Goal: Information Seeking & Learning: Learn about a topic

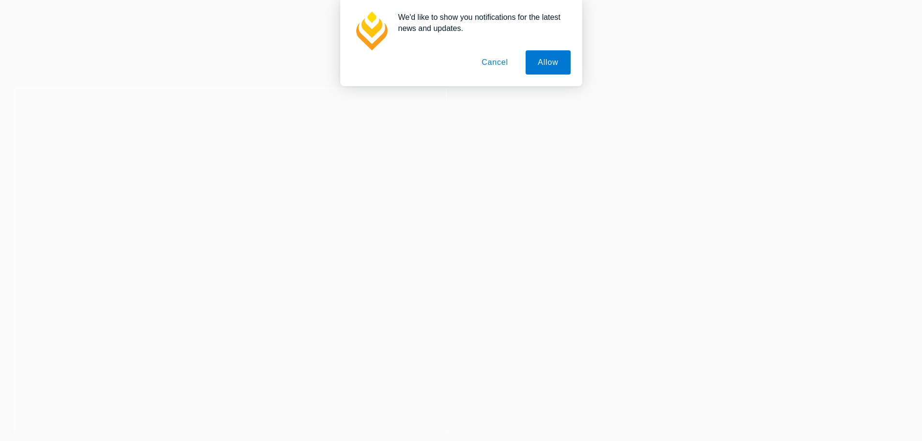
click at [484, 66] on button "Cancel" at bounding box center [494, 62] width 51 height 24
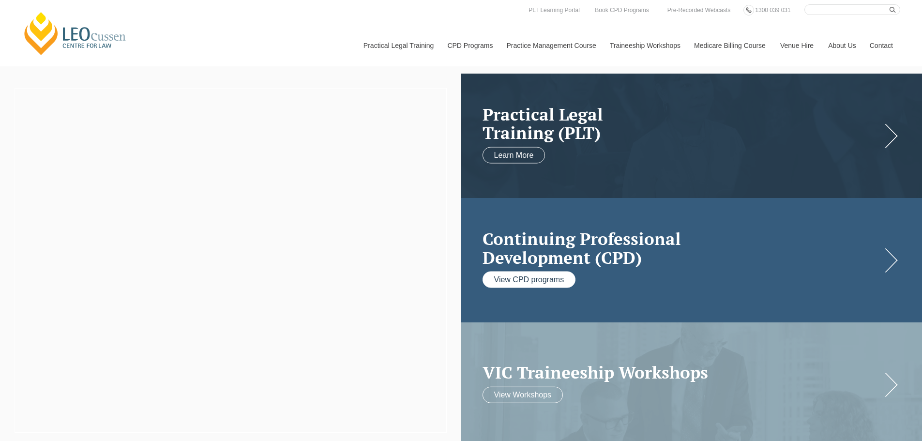
click at [557, 285] on link "View CPD programs" at bounding box center [529, 280] width 93 height 16
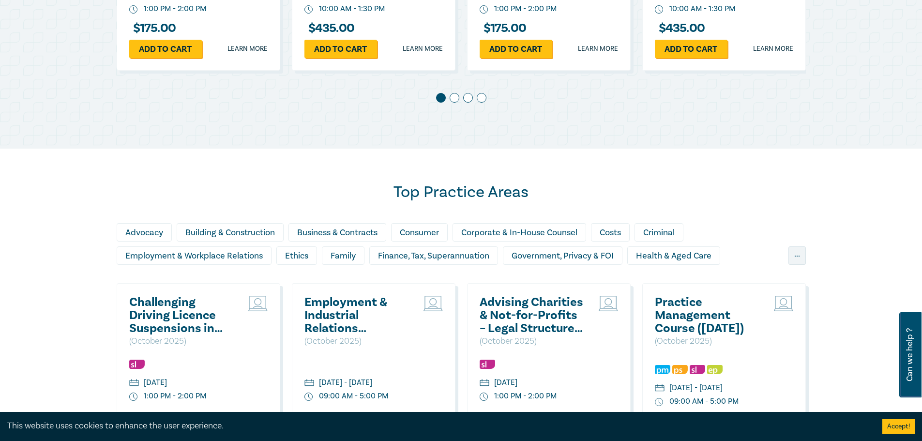
scroll to position [920, 0]
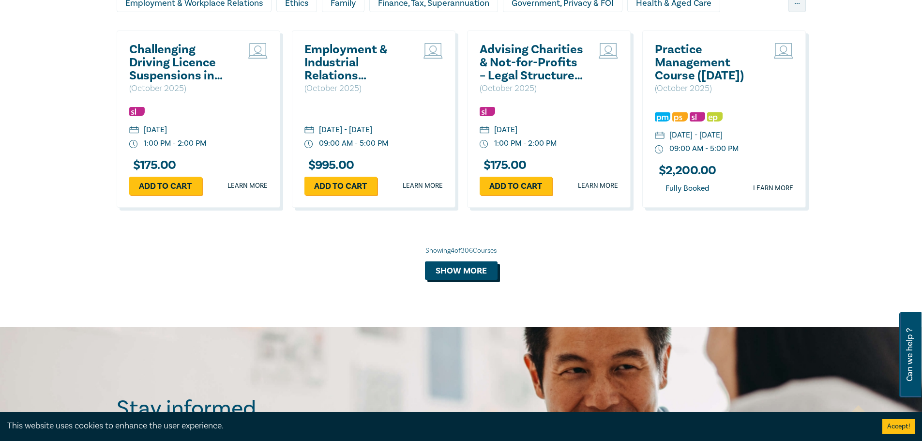
click at [489, 277] on button "Show more" at bounding box center [461, 270] width 73 height 18
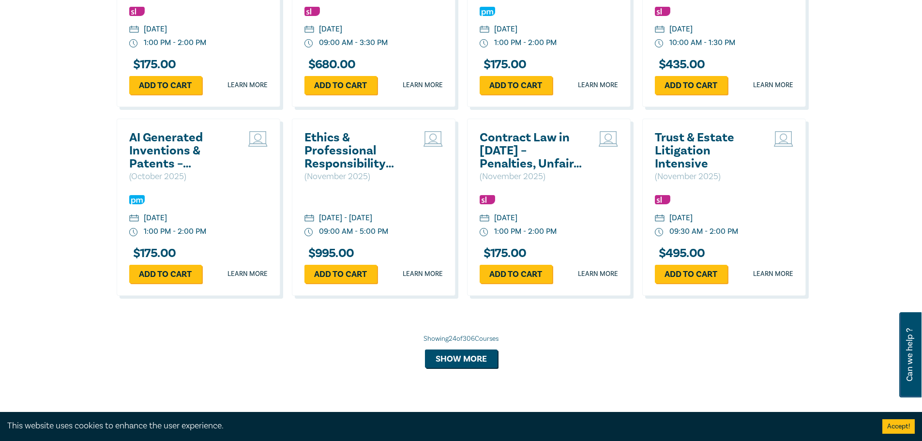
scroll to position [1791, 0]
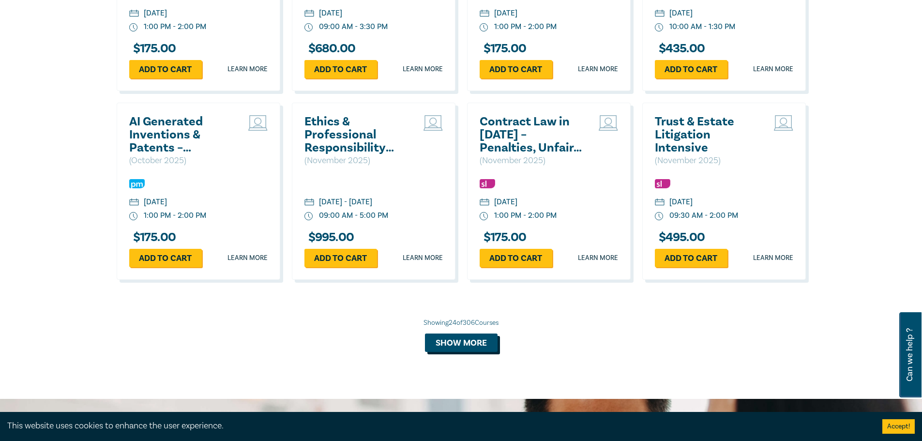
click at [468, 349] on button "Show more" at bounding box center [461, 342] width 73 height 18
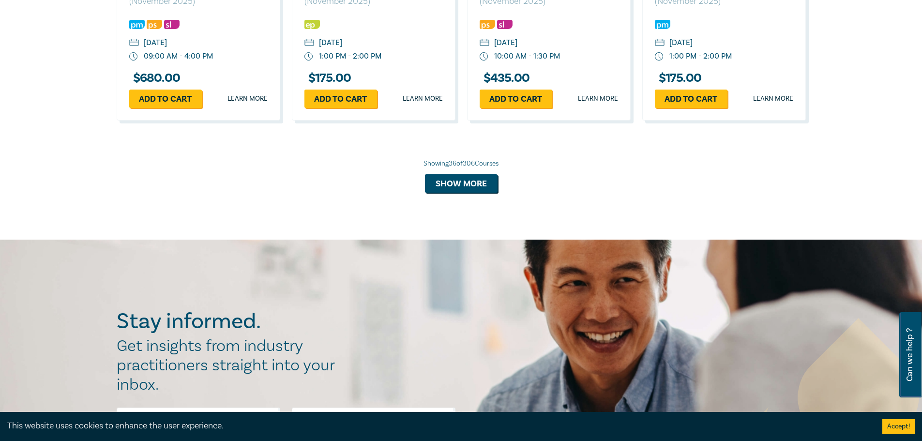
scroll to position [2517, 0]
click at [461, 192] on button "Show more" at bounding box center [461, 183] width 73 height 18
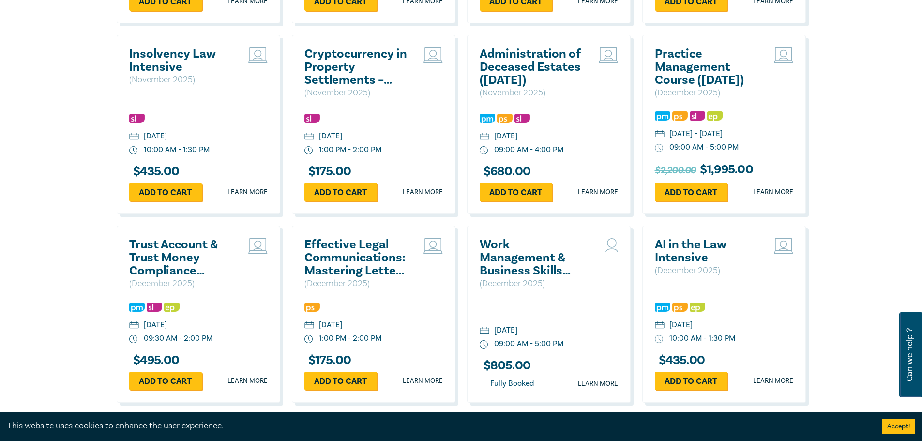
scroll to position [2710, 0]
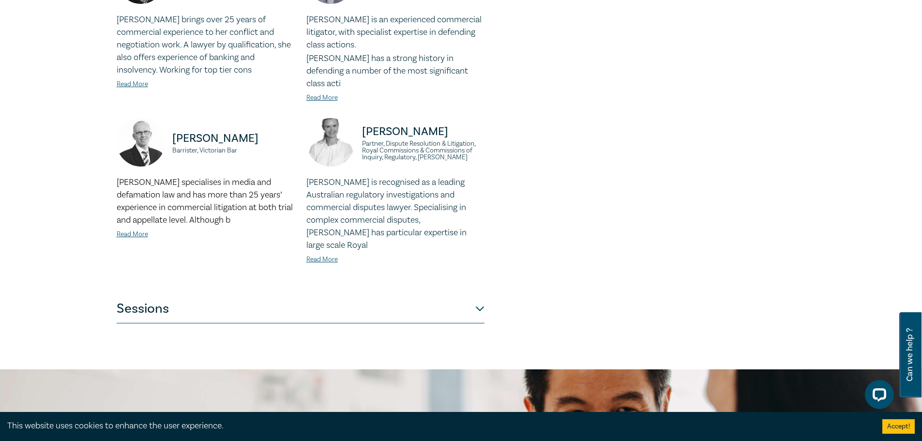
scroll to position [823, 0]
click at [482, 294] on button "Sessions" at bounding box center [301, 308] width 368 height 29
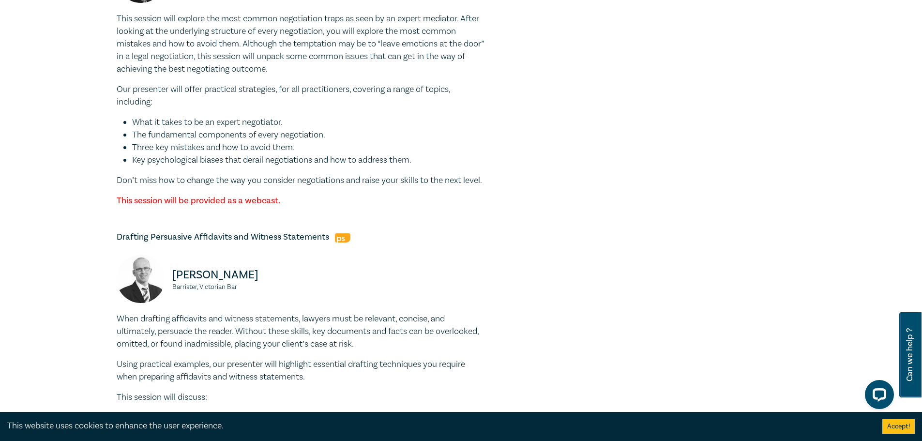
scroll to position [1967, 0]
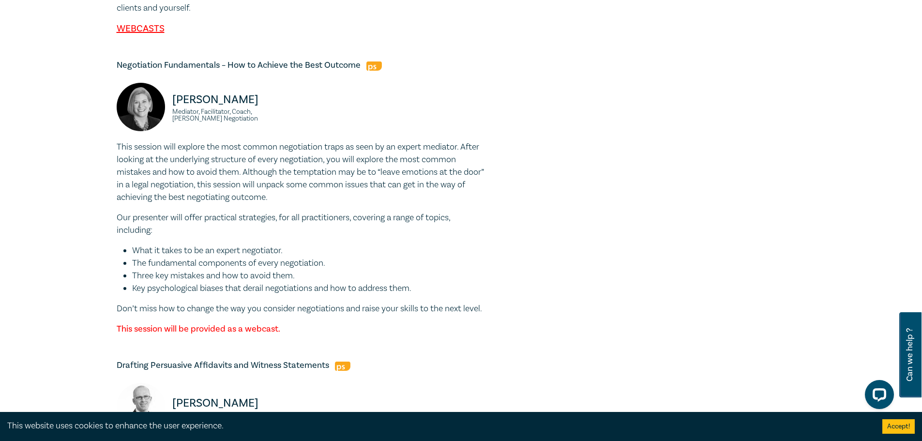
drag, startPoint x: 267, startPoint y: 149, endPoint x: 173, endPoint y: 149, distance: 93.9
click at [173, 107] on p "Nicole Davidson" at bounding box center [233, 99] width 122 height 15
copy p "Nicole Davidson"
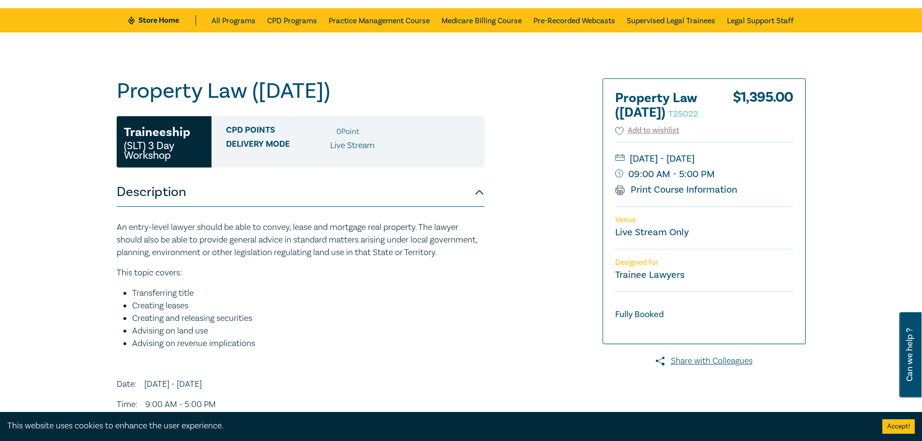
scroll to position [97, 0]
